Goal: Transaction & Acquisition: Purchase product/service

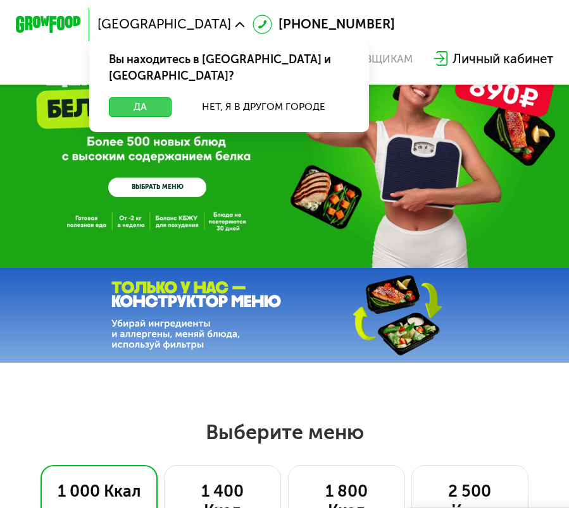
click at [145, 97] on button "Да" at bounding box center [140, 107] width 63 height 20
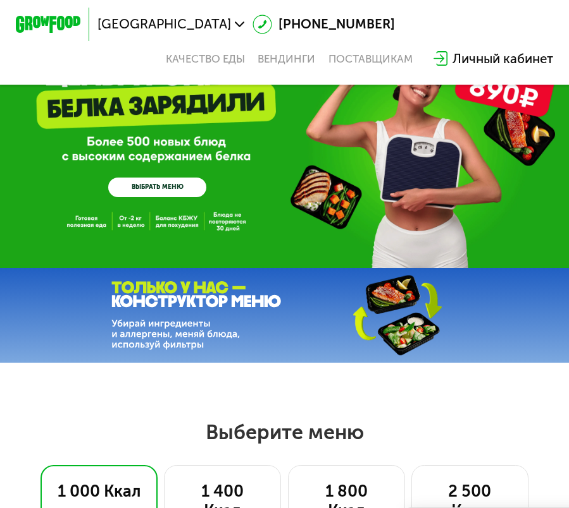
click at [178, 196] on link "ВЫБРАТЬ МЕНЮ" at bounding box center [157, 188] width 98 height 20
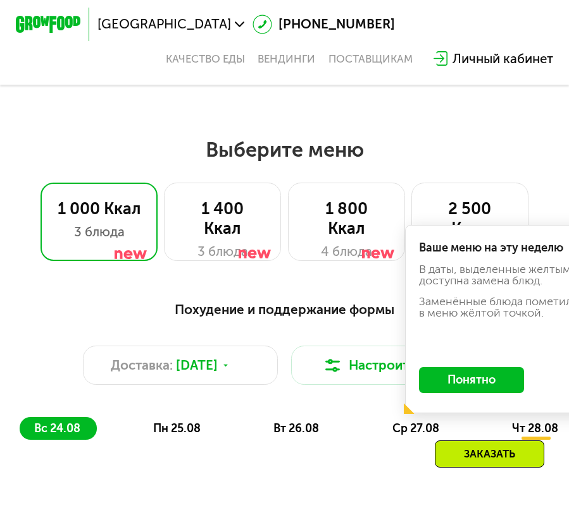
scroll to position [336, 0]
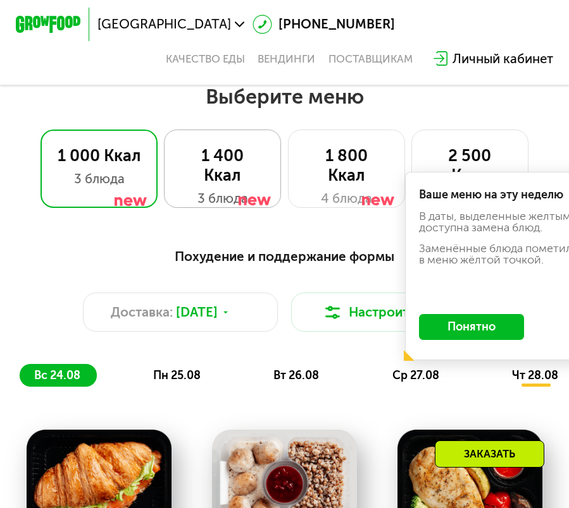
click at [198, 178] on div "1 400 Ккал" at bounding box center [222, 166] width 83 height 39
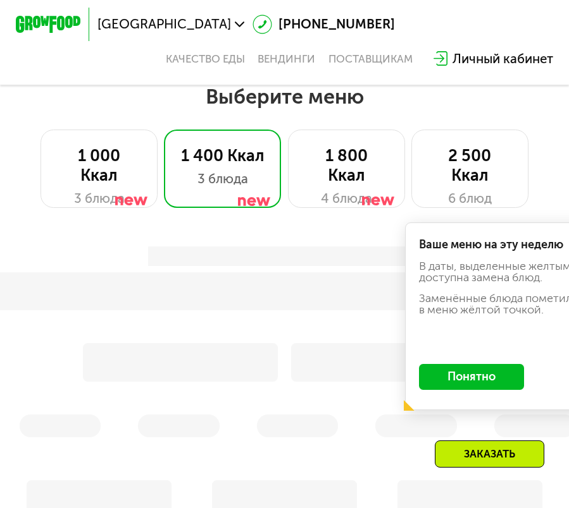
scroll to position [338, 0]
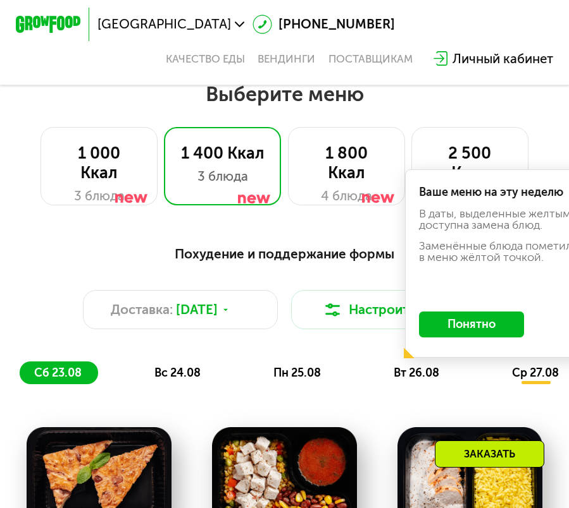
click at [450, 328] on button "Понятно" at bounding box center [471, 325] width 105 height 26
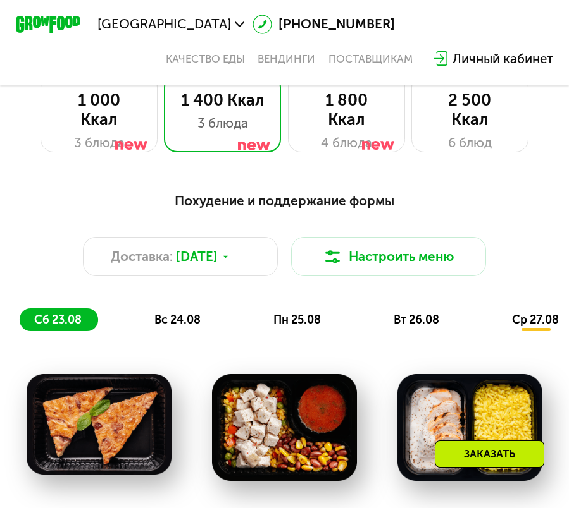
scroll to position [395, 0]
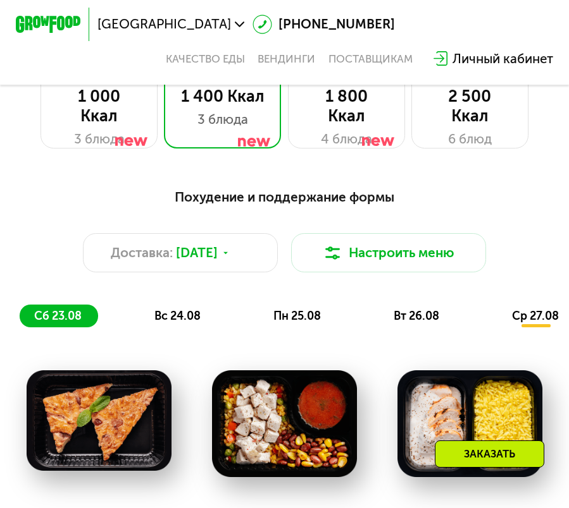
click at [230, 233] on div "Похудение и поддержание формы Доставка: 23 авг, сб Настроить меню сб 23.08 вс 2…" at bounding box center [284, 257] width 529 height 140
click at [216, 252] on span "[DATE]" at bounding box center [197, 253] width 42 height 20
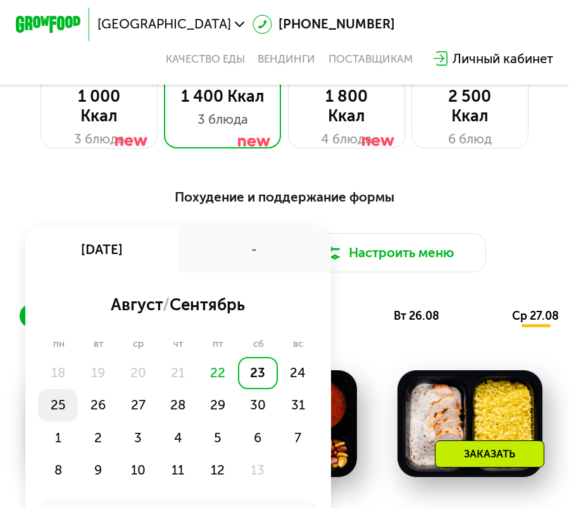
click at [78, 402] on div "25" at bounding box center [98, 406] width 40 height 32
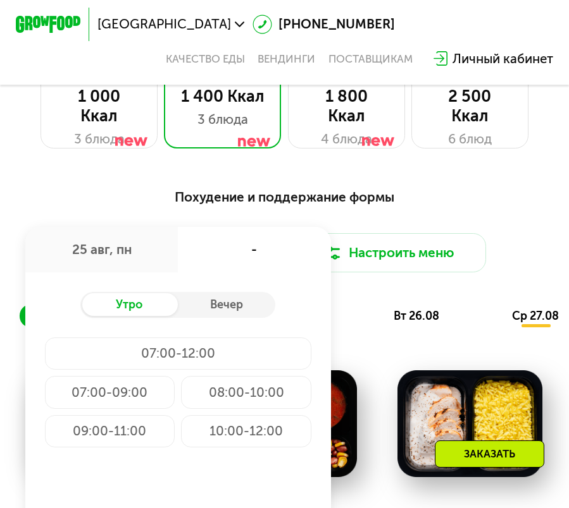
click at [181, 421] on div "09:00-11:00" at bounding box center [246, 432] width 130 height 32
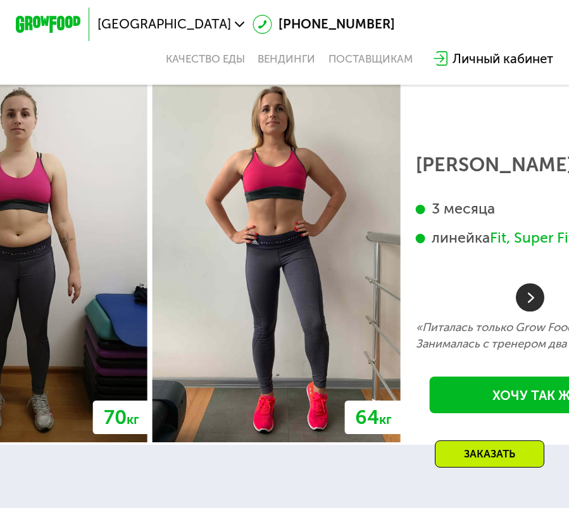
scroll to position [2857, 0]
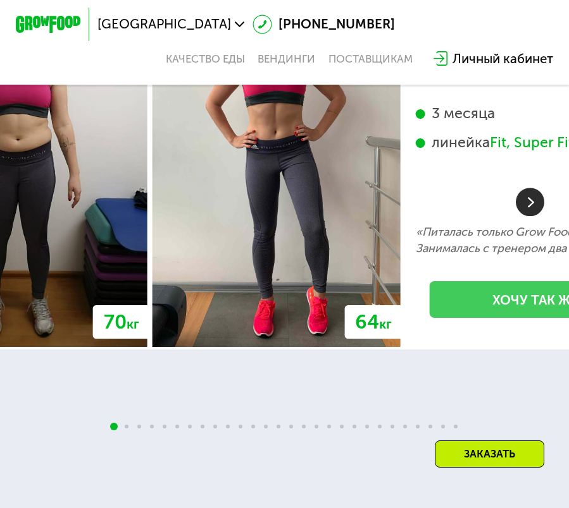
click at [491, 307] on link "Хочу так же" at bounding box center [534, 299] width 211 height 37
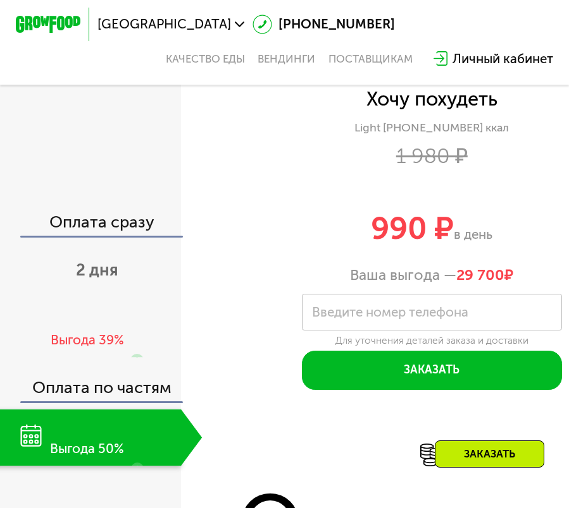
scroll to position [1469, 0]
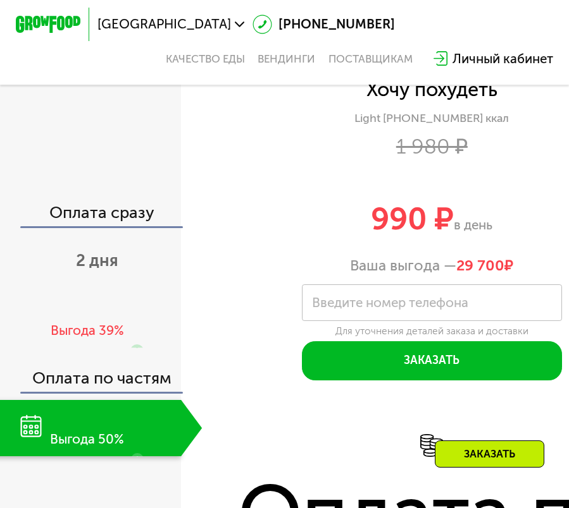
click at [406, 301] on label "Введите номер телефона" at bounding box center [390, 303] width 156 height 9
click at [406, 301] on input "Введите номер телефона" at bounding box center [432, 303] width 260 height 37
click at [498, 51] on div "Личный кабинет" at bounding box center [502, 59] width 101 height 20
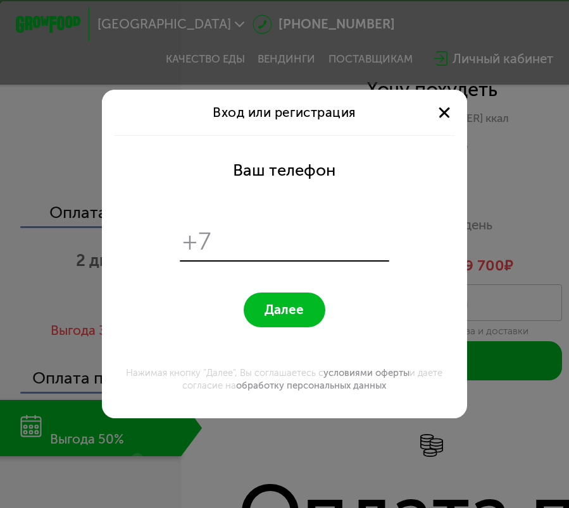
scroll to position [0, 0]
type input "**********"
click at [285, 309] on span "Далее" at bounding box center [283, 309] width 39 height 15
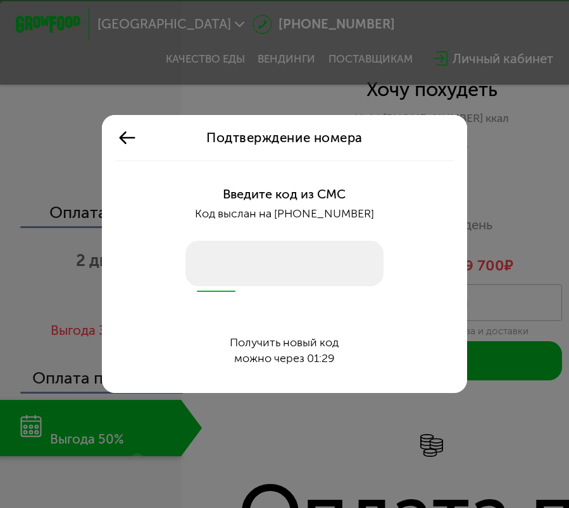
click at [212, 248] on input "number" at bounding box center [284, 264] width 198 height 46
type input "****"
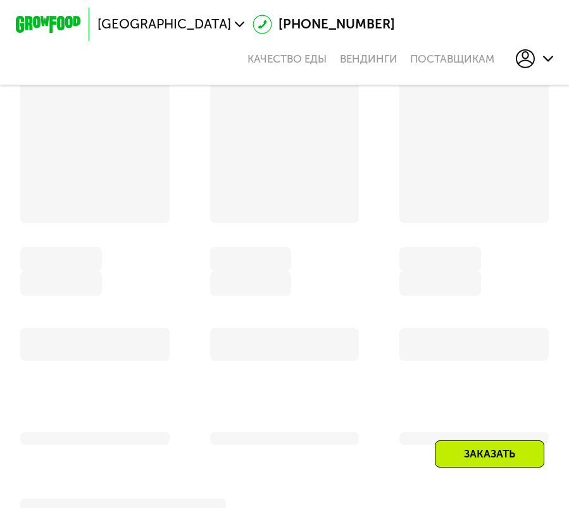
scroll to position [1469, 0]
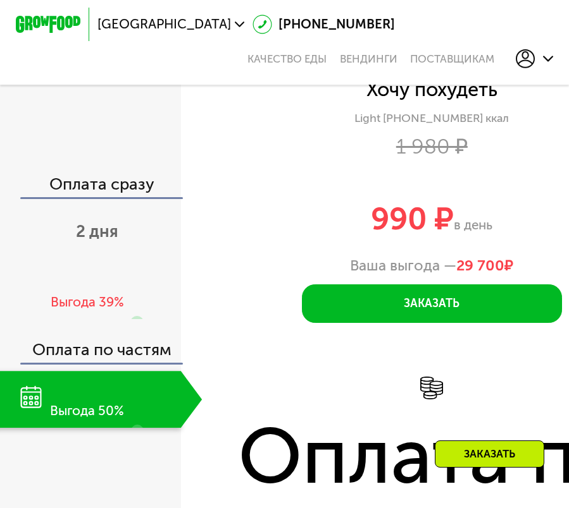
click at [122, 181] on div "Оплата сразу" at bounding box center [91, 186] width 179 height 21
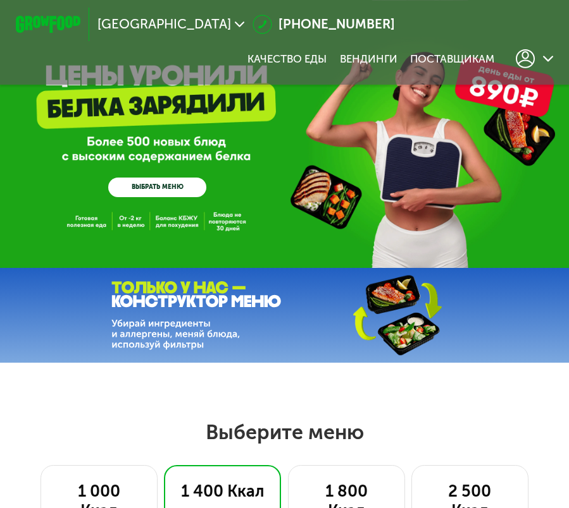
scroll to position [0, 0]
click at [155, 183] on link "ВЫБРАТЬ МЕНЮ" at bounding box center [157, 188] width 98 height 20
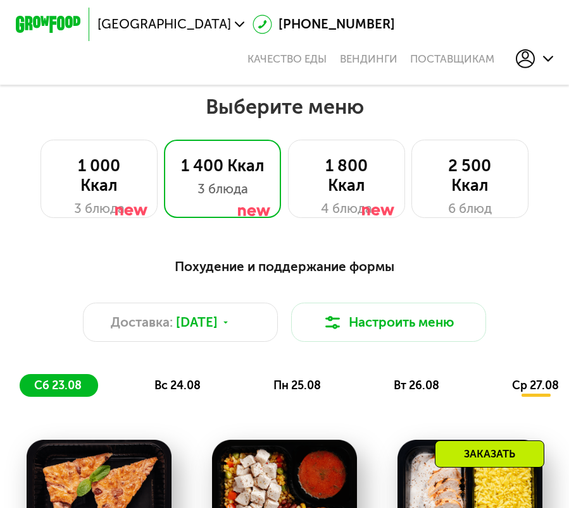
scroll to position [335, 0]
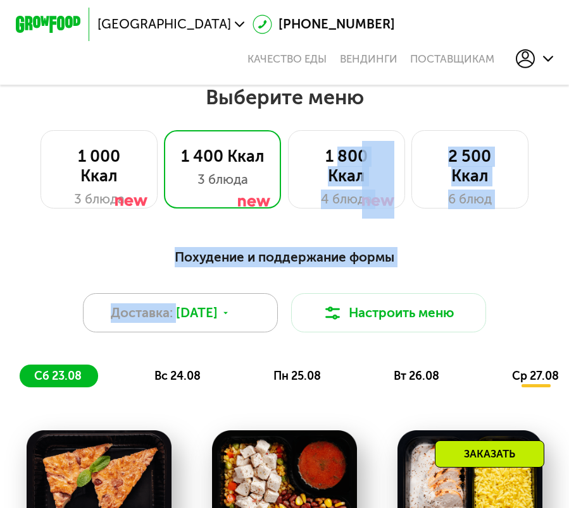
drag, startPoint x: 342, startPoint y: 162, endPoint x: 241, endPoint y: 297, distance: 168.1
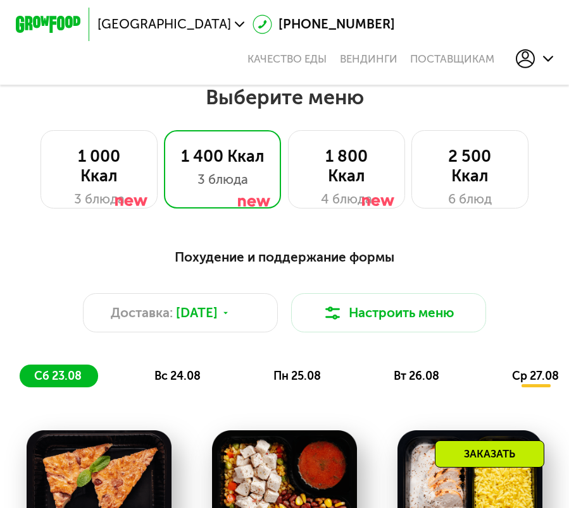
click at [254, 260] on div "Похудение и поддержание формы" at bounding box center [284, 257] width 529 height 20
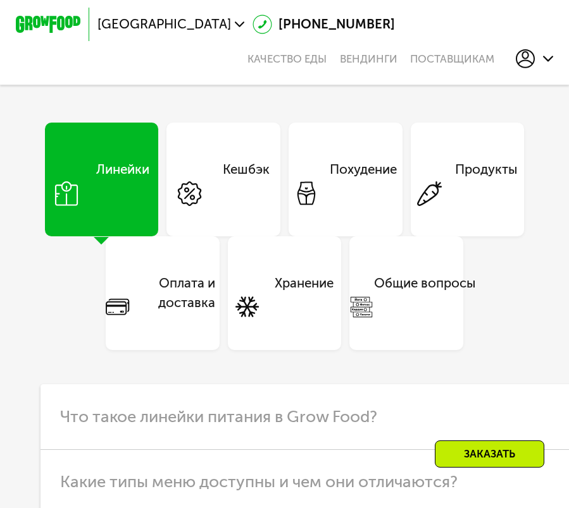
scroll to position [3953, 0]
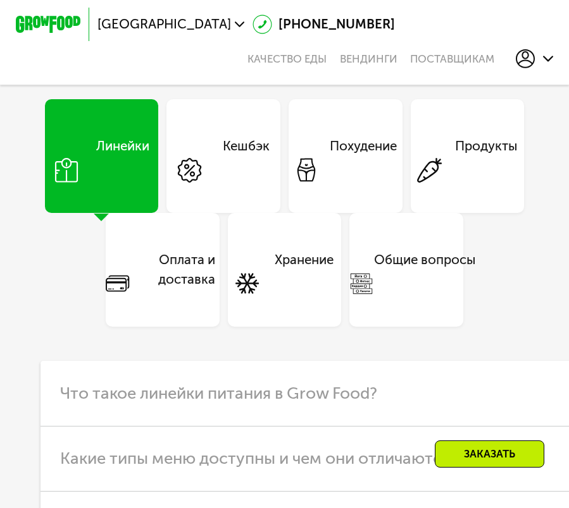
click at [332, 144] on div "Похудение" at bounding box center [363, 156] width 67 height 39
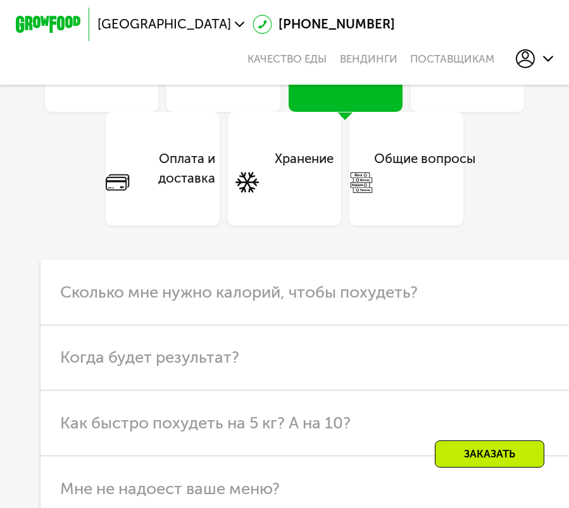
scroll to position [4097, 0]
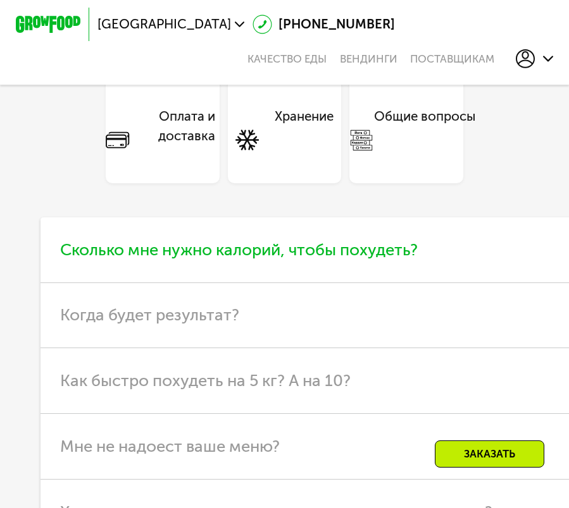
click at [247, 250] on span "Сколько мне нужно калорий, чтобы похудеть?" at bounding box center [238, 250] width 357 height 20
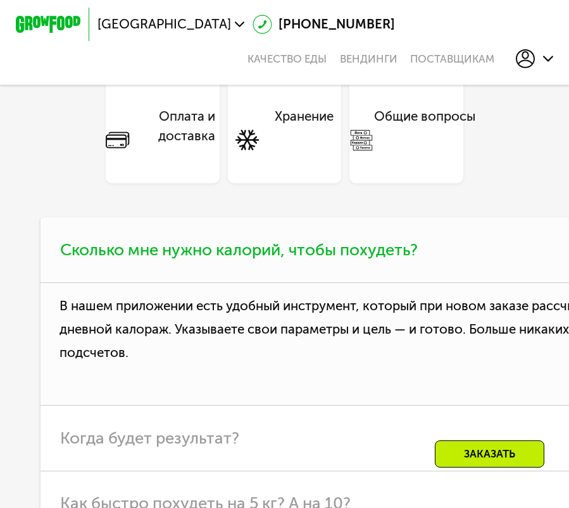
click at [247, 250] on span "Сколько мне нужно калорий, чтобы похудеть?" at bounding box center [238, 250] width 357 height 20
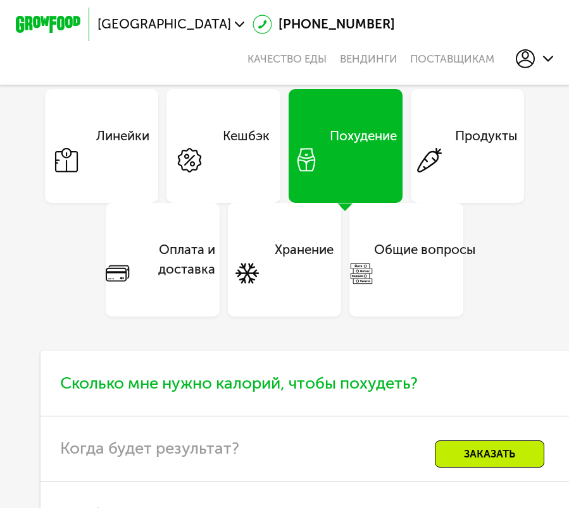
scroll to position [3915, 0]
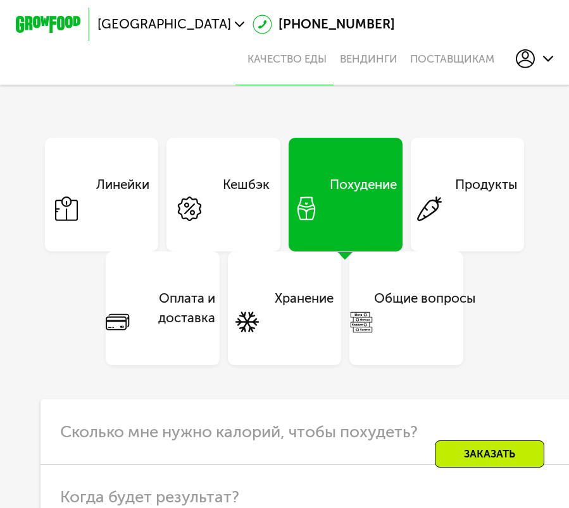
click at [132, 218] on div "Линейки" at bounding box center [102, 195] width 114 height 114
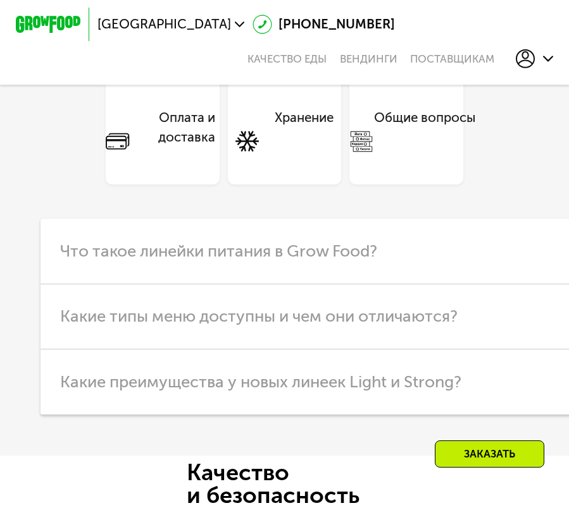
scroll to position [4098, 0]
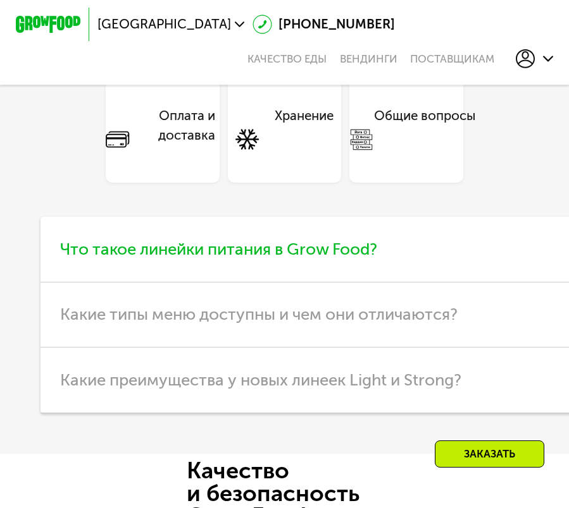
click at [228, 223] on h3 "Что такое линейки питания в Grow Food?" at bounding box center [352, 250] width 624 height 66
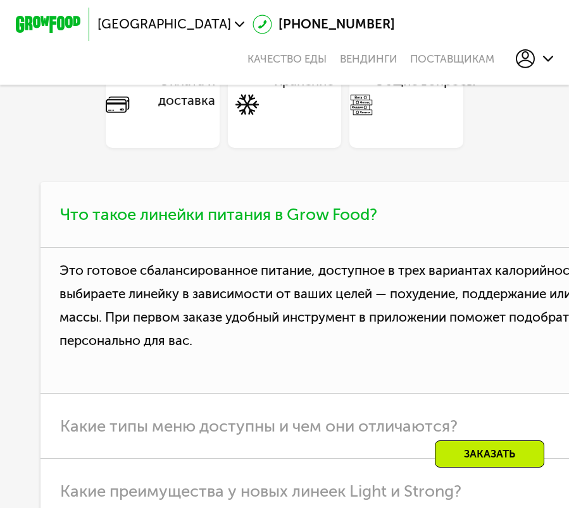
click at [228, 223] on h3 "Что такое линейки питания в Grow Food?" at bounding box center [352, 215] width 624 height 66
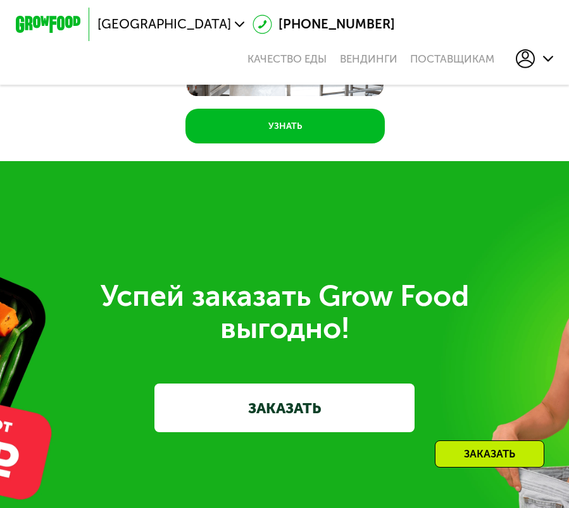
scroll to position [4686, 1]
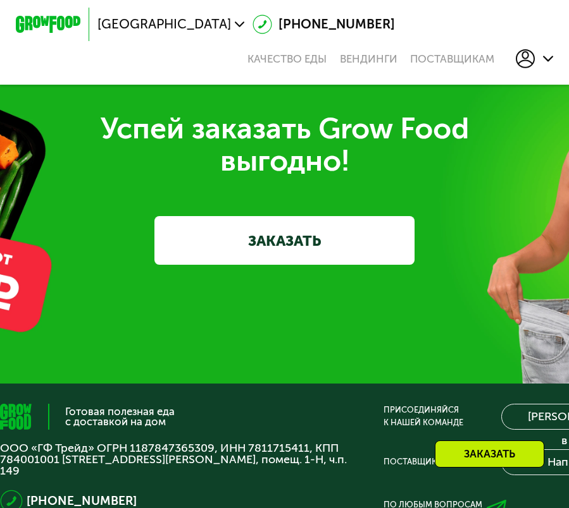
click at [240, 235] on link "ЗАКАЗАТЬ" at bounding box center [284, 240] width 260 height 49
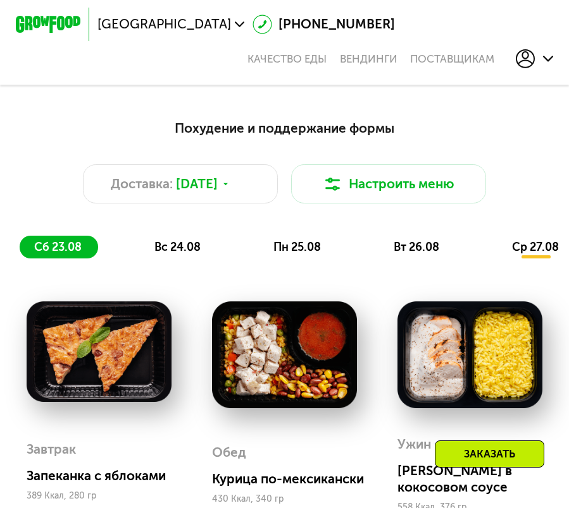
scroll to position [453, 0]
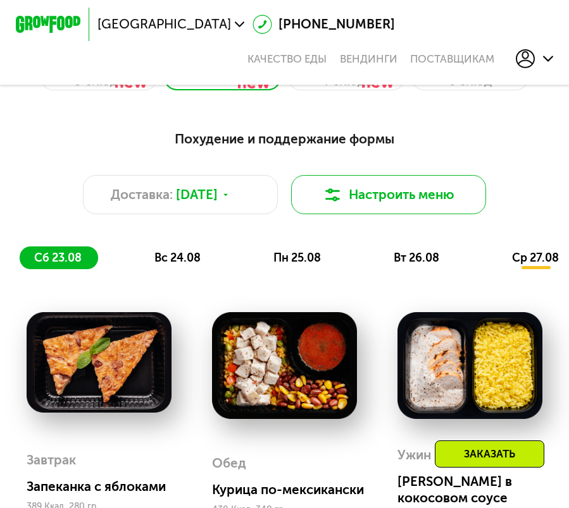
click at [337, 210] on button "Настроить меню" at bounding box center [388, 194] width 195 height 39
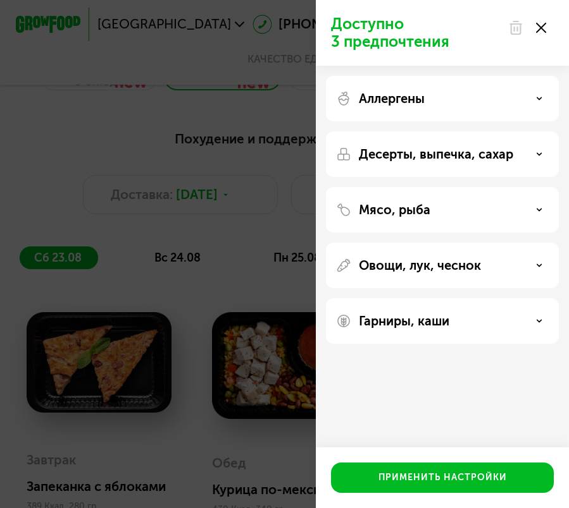
click at [554, 25] on div "Доступно 3 предпочтения" at bounding box center [442, 33] width 253 height 66
click at [543, 25] on use at bounding box center [541, 28] width 10 height 10
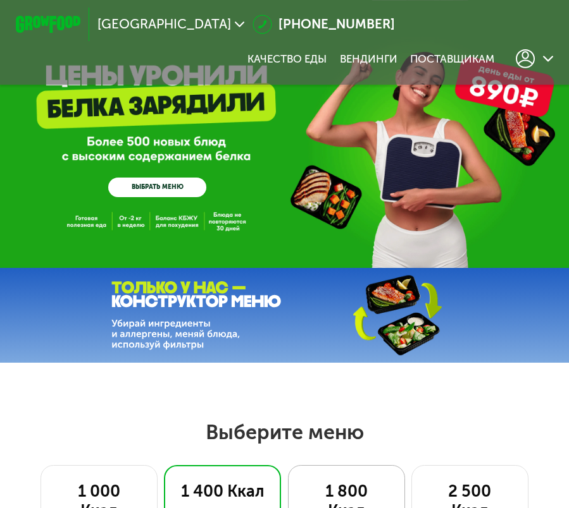
scroll to position [0, 0]
click at [531, 65] on icon at bounding box center [525, 59] width 20 height 20
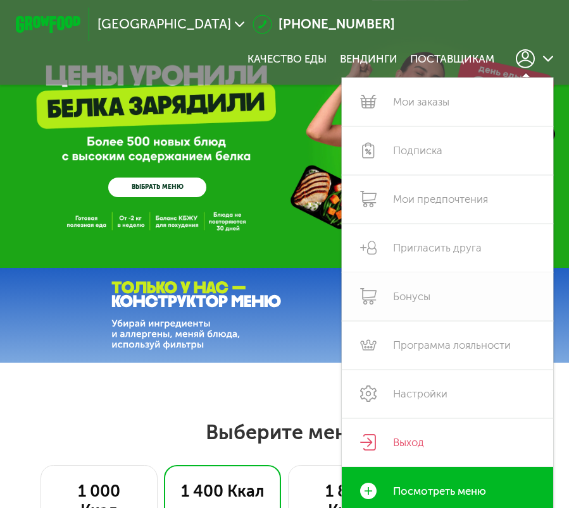
click at [387, 285] on link "Бонусы" at bounding box center [447, 297] width 211 height 49
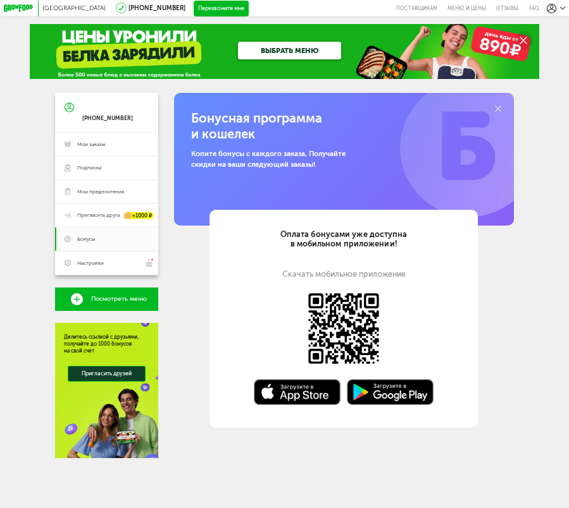
click at [290, 49] on link "ВЫБРАТЬ МЕНЮ" at bounding box center [289, 51] width 102 height 18
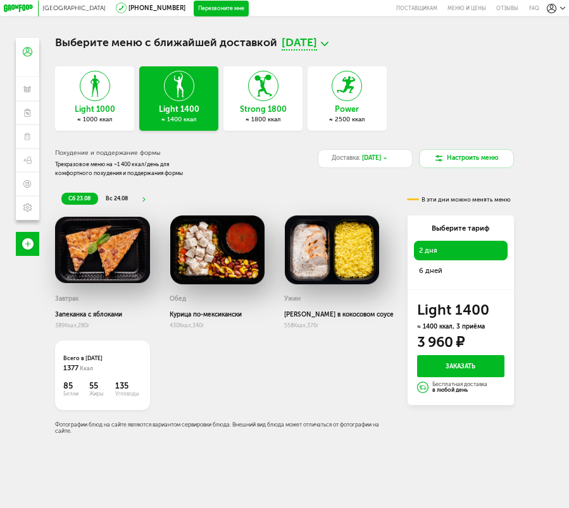
click at [243, 111] on h3 "Strong 1800" at bounding box center [262, 109] width 79 height 9
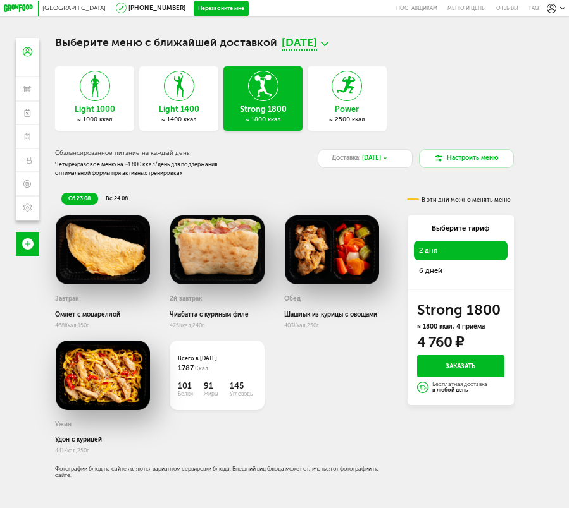
click at [184, 96] on icon at bounding box center [178, 86] width 29 height 30
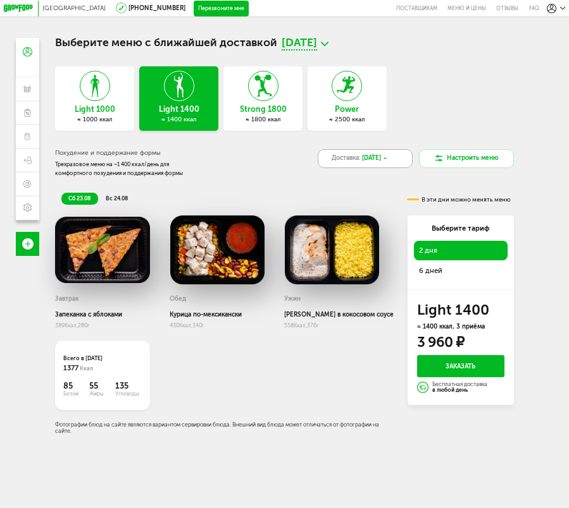
click at [393, 162] on div "Доставка: [DATE]" at bounding box center [364, 158] width 95 height 19
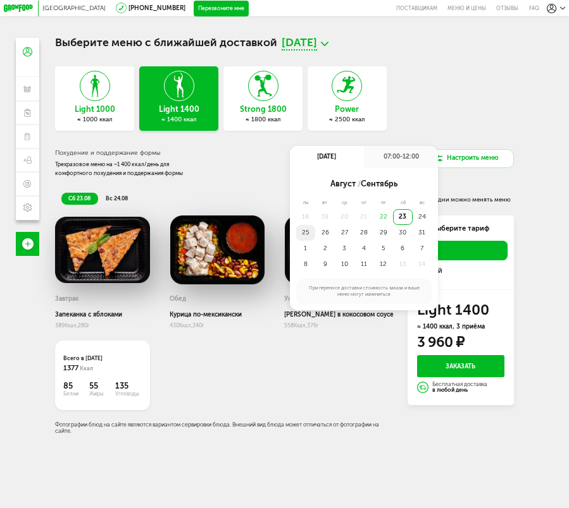
click at [307, 233] on div "25" at bounding box center [306, 233] width 20 height 16
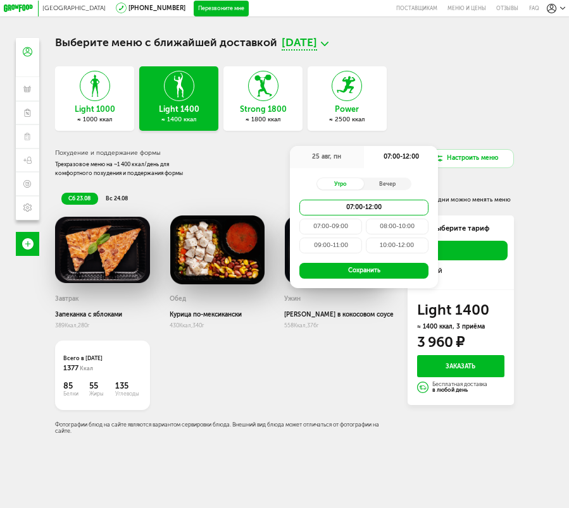
click at [338, 248] on div "09:00-11:00" at bounding box center [330, 246] width 63 height 16
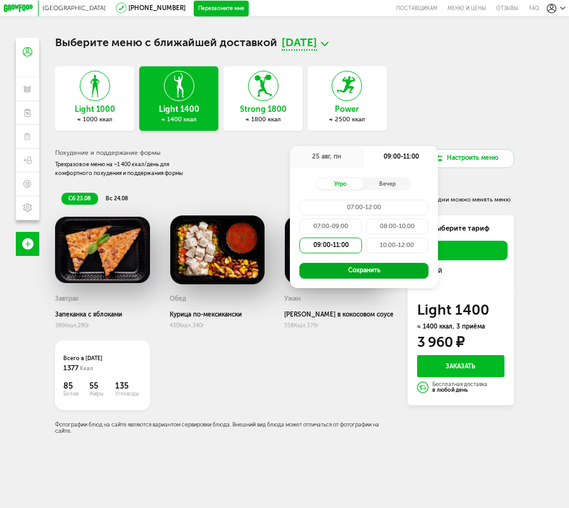
click at [341, 271] on button "Сохранить" at bounding box center [364, 271] width 130 height 16
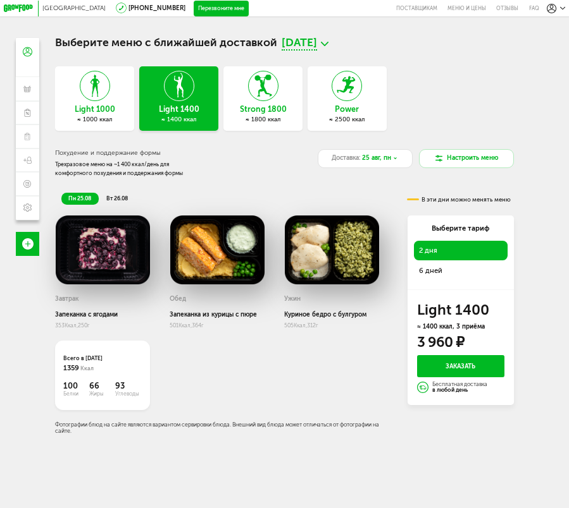
click at [438, 226] on div "Выберите тариф" at bounding box center [460, 228] width 93 height 10
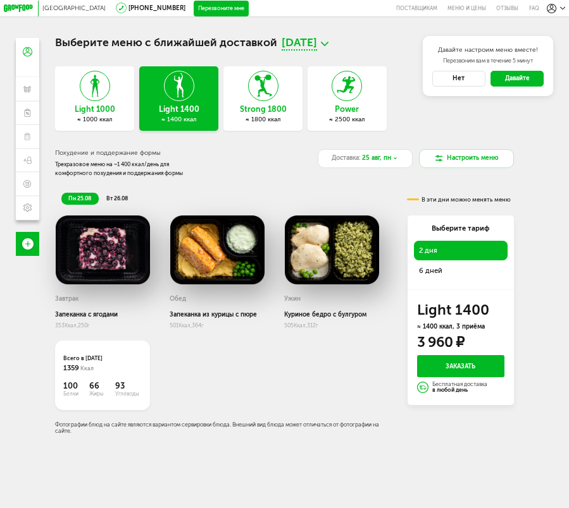
click at [472, 77] on button "Нет" at bounding box center [458, 79] width 53 height 16
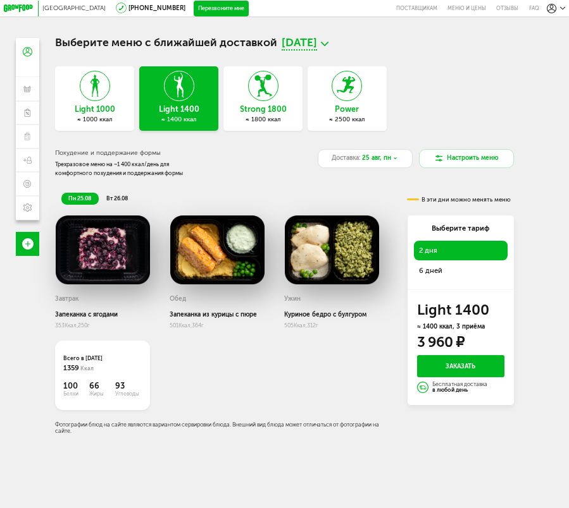
click at [435, 273] on span "6 дней" at bounding box center [430, 270] width 23 height 9
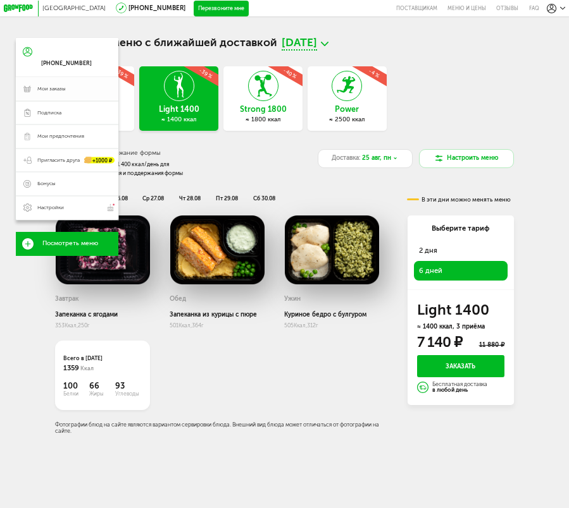
click at [83, 84] on link "Мои заказы" at bounding box center [67, 88] width 102 height 23
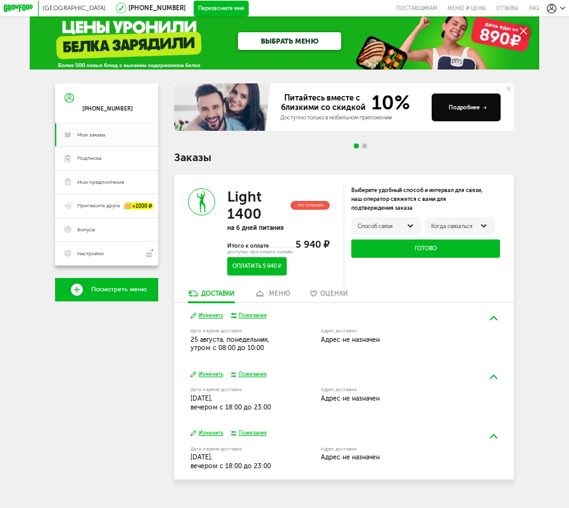
scroll to position [9, 0]
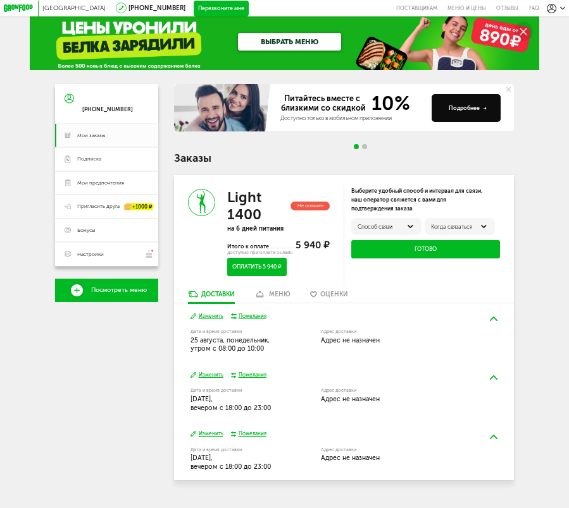
click at [306, 240] on span "5 940 ₽" at bounding box center [312, 245] width 34 height 11
click at [203, 313] on button "Изменить" at bounding box center [206, 317] width 33 height 8
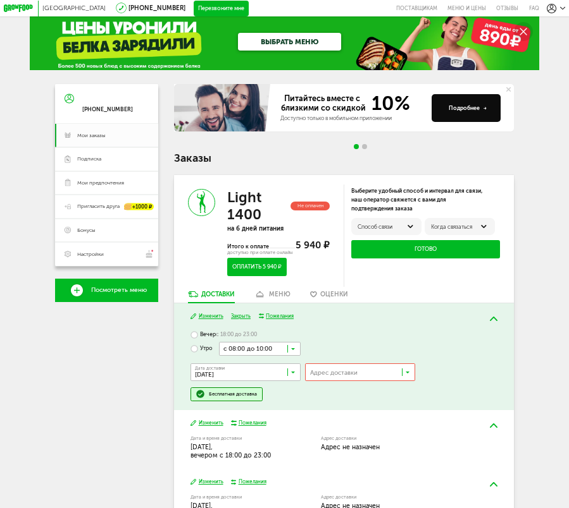
click at [238, 313] on button "Закрыть" at bounding box center [241, 317] width 20 height 8
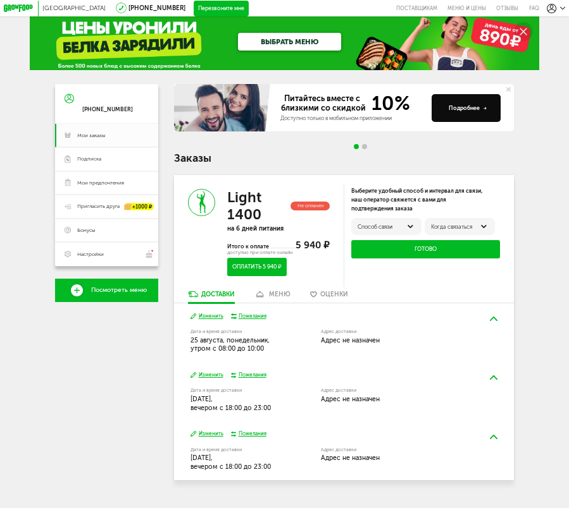
click at [273, 291] on div "меню" at bounding box center [280, 295] width 22 height 8
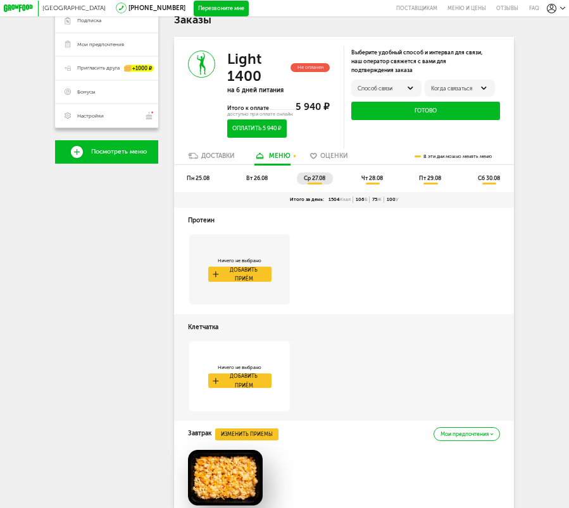
scroll to position [123, 0]
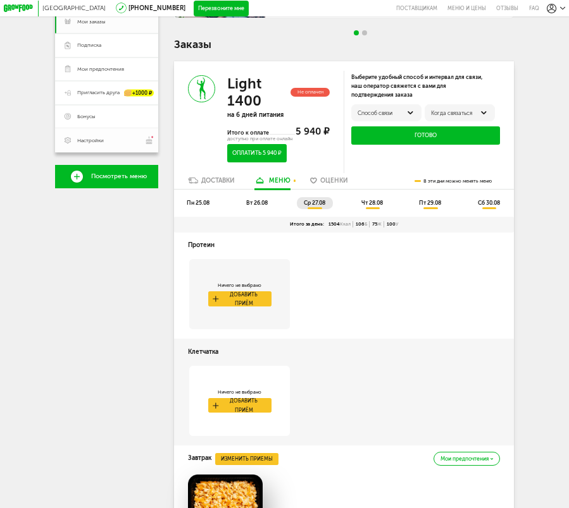
click at [145, 150] on link "Настройки" at bounding box center [106, 140] width 102 height 24
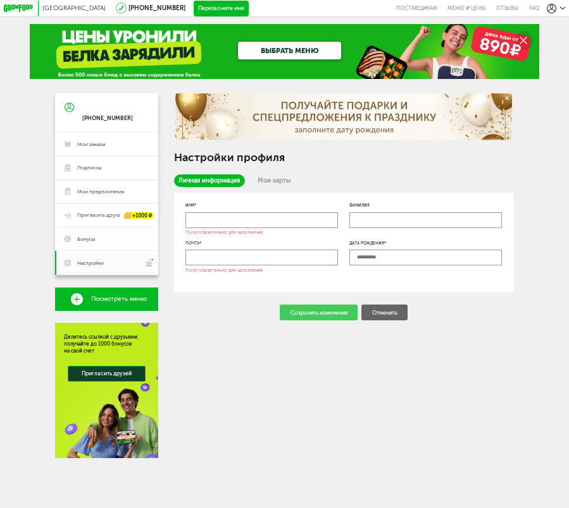
click at [104, 240] on span "Бонусы" at bounding box center [113, 239] width 72 height 7
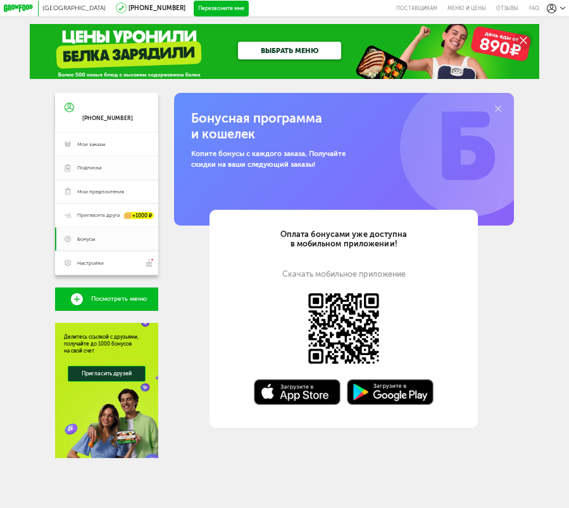
click at [97, 176] on link "Подписка" at bounding box center [106, 167] width 102 height 23
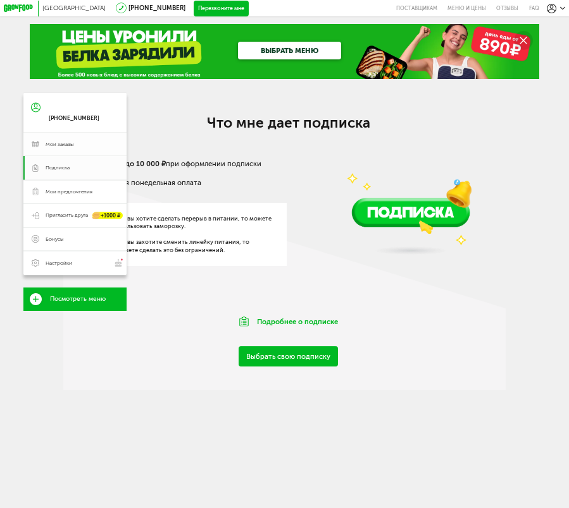
click at [98, 145] on span "Мои заказы" at bounding box center [82, 144] width 73 height 7
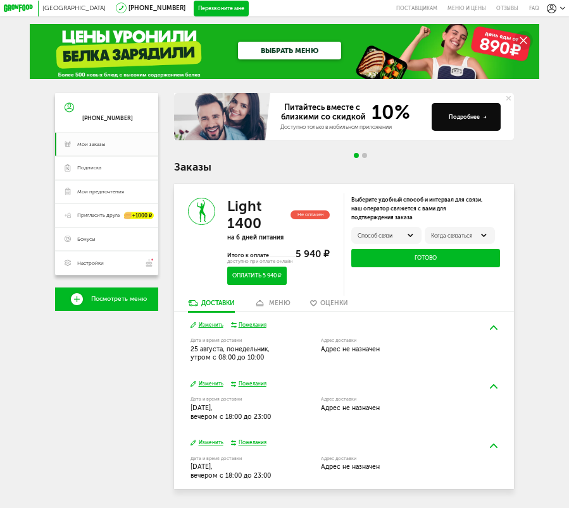
click at [262, 58] on link "ВЫБРАТЬ МЕНЮ" at bounding box center [289, 51] width 102 height 18
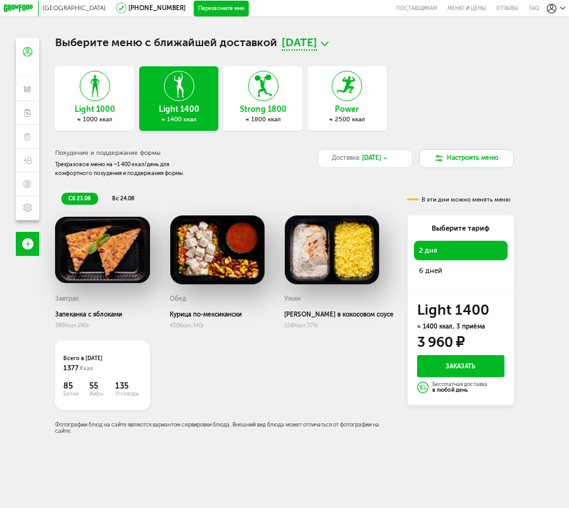
click at [441, 230] on div "Выберите тариф" at bounding box center [460, 228] width 93 height 10
click at [34, 10] on div at bounding box center [21, 9] width 35 height 16
click at [15, 9] on icon at bounding box center [19, 8] width 30 height 8
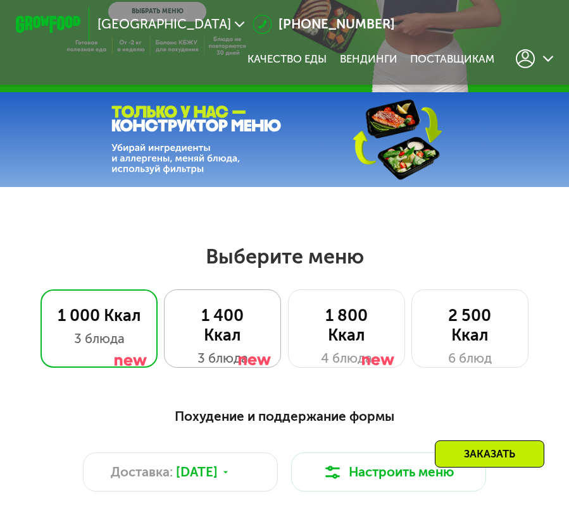
click at [221, 312] on div "1 400 Ккал" at bounding box center [222, 326] width 83 height 39
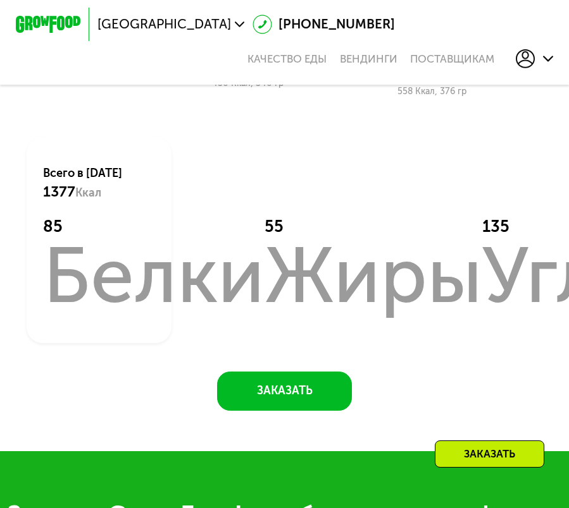
scroll to position [906, 0]
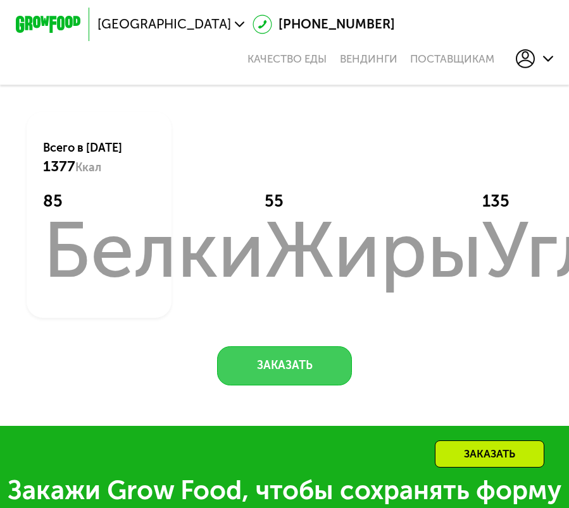
click at [250, 359] on button "Заказать" at bounding box center [284, 366] width 135 height 39
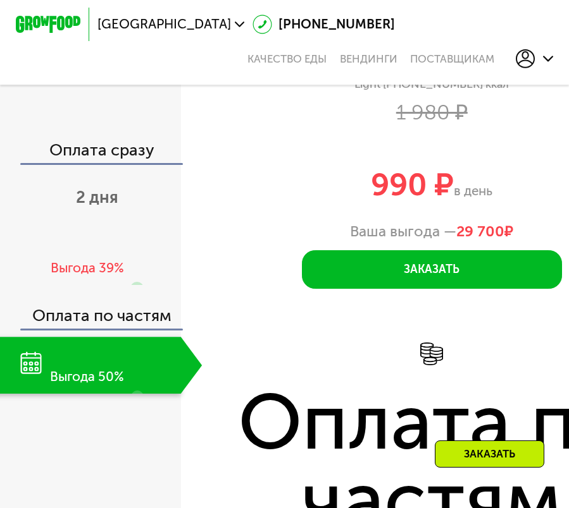
scroll to position [1512, 0]
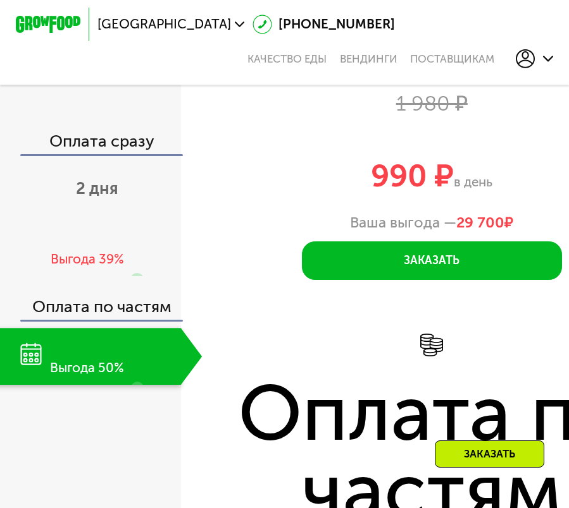
click at [135, 352] on div at bounding box center [137, 369] width 13 height 78
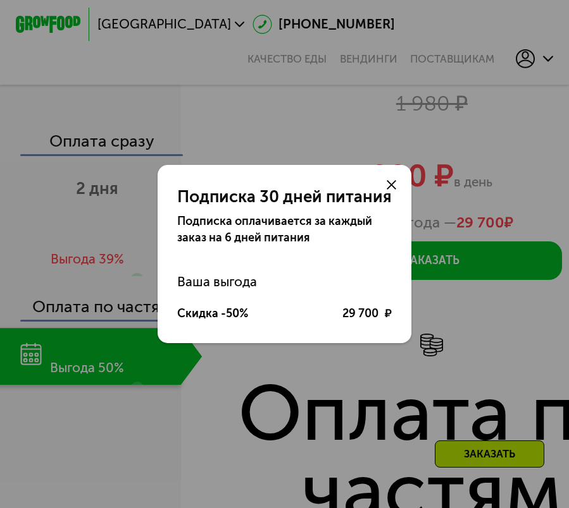
click at [393, 190] on icon at bounding box center [390, 184] width 9 height 9
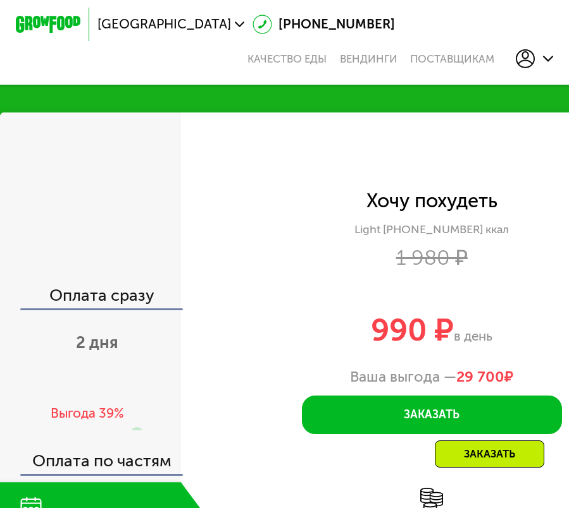
scroll to position [1361, 0]
